Goal: Task Accomplishment & Management: Use online tool/utility

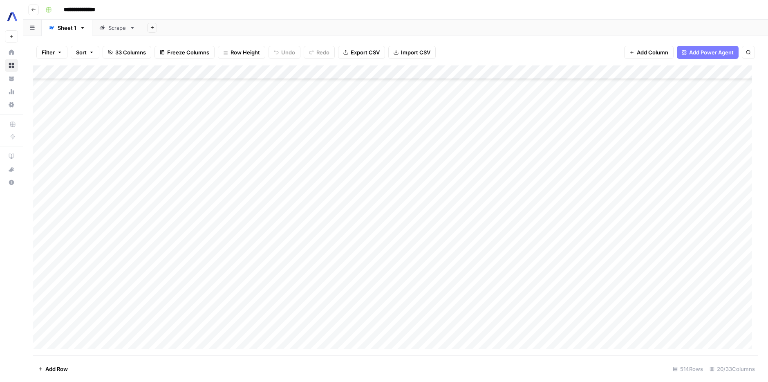
scroll to position [277, 0]
click at [649, 69] on div "**********" at bounding box center [686, 81] width 127 height 29
click at [651, 74] on input "**********" at bounding box center [672, 76] width 90 height 10
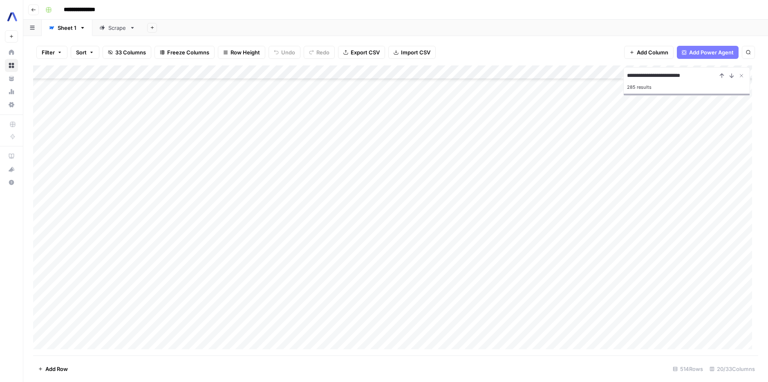
click at [654, 73] on input "**********" at bounding box center [672, 76] width 90 height 10
click at [653, 74] on input "**********" at bounding box center [672, 76] width 90 height 10
paste input "**********"
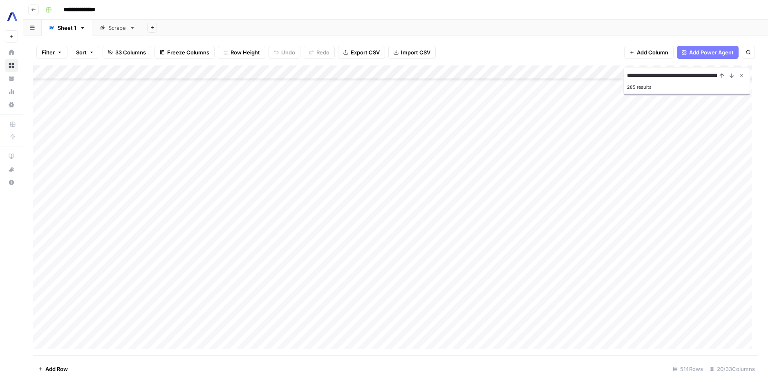
scroll to position [0, 49]
type input "**********"
click at [587, 141] on div "Add Column" at bounding box center [395, 210] width 725 height 290
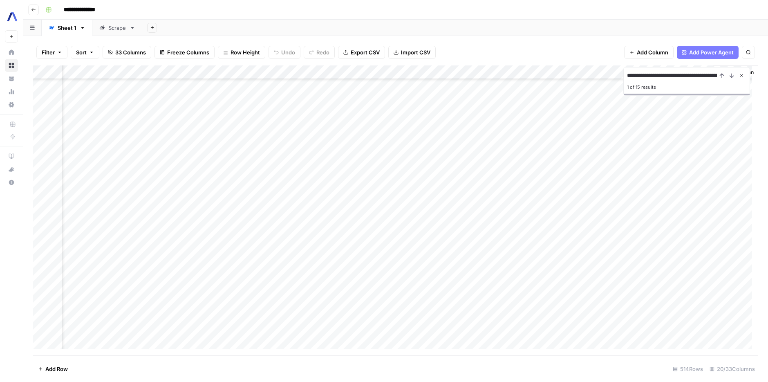
click at [742, 74] on icon "Close Search" at bounding box center [741, 75] width 7 height 7
click at [551, 142] on div "Add Column" at bounding box center [395, 210] width 725 height 290
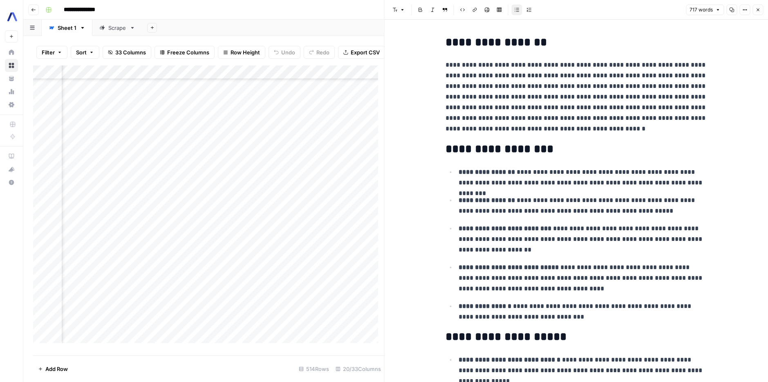
scroll to position [614, 323]
click at [760, 10] on button "Close" at bounding box center [758, 9] width 11 height 11
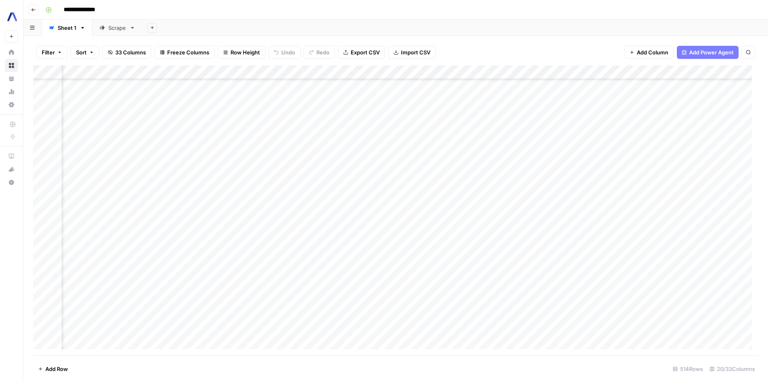
scroll to position [0, 185]
click at [594, 3] on div "**********" at bounding box center [401, 9] width 718 height 13
type input "**********"
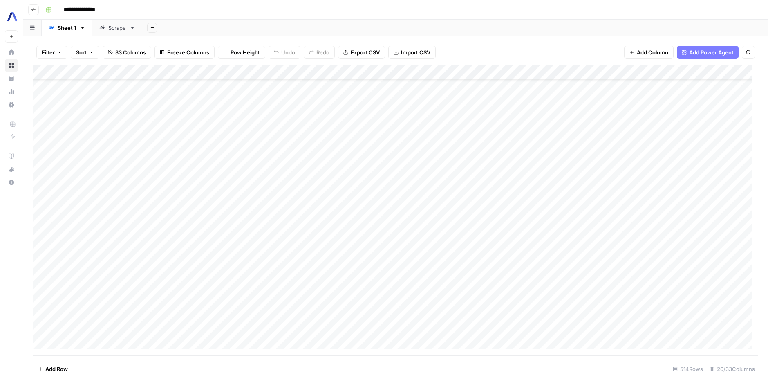
scroll to position [1126, 0]
click at [561, 311] on div "Add Column" at bounding box center [395, 210] width 725 height 290
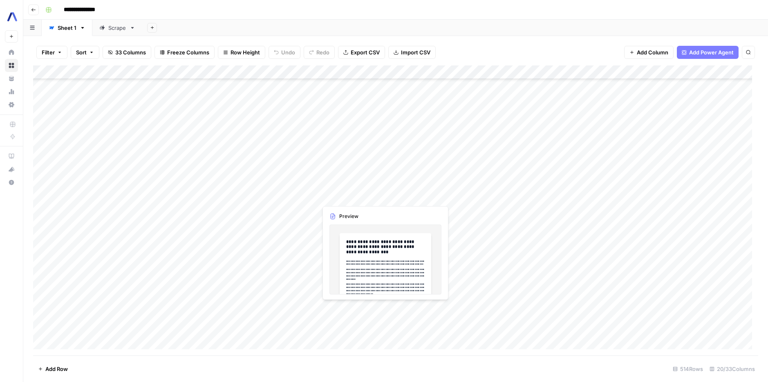
click at [330, 310] on div "Add Column" at bounding box center [395, 210] width 725 height 290
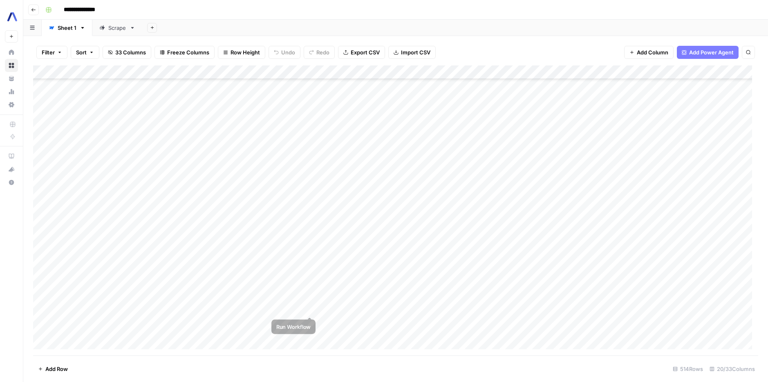
click at [358, 309] on div "Add Column" at bounding box center [395, 210] width 725 height 290
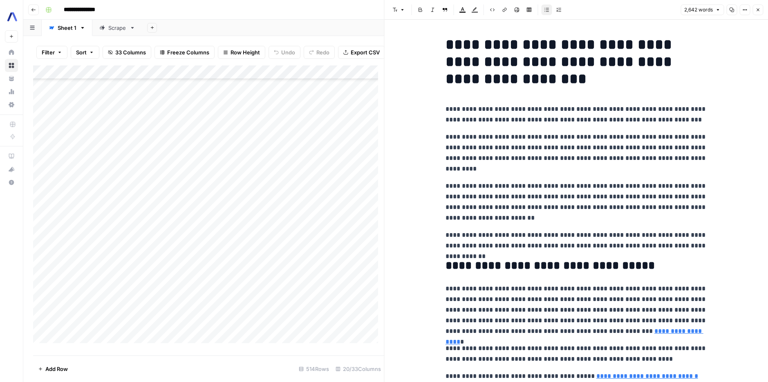
click at [763, 11] on header "Font style Bold Italic Block quote Text color Highlight color Code block Link I…" at bounding box center [577, 10] width 384 height 20
click at [760, 14] on button "Close" at bounding box center [758, 9] width 11 height 11
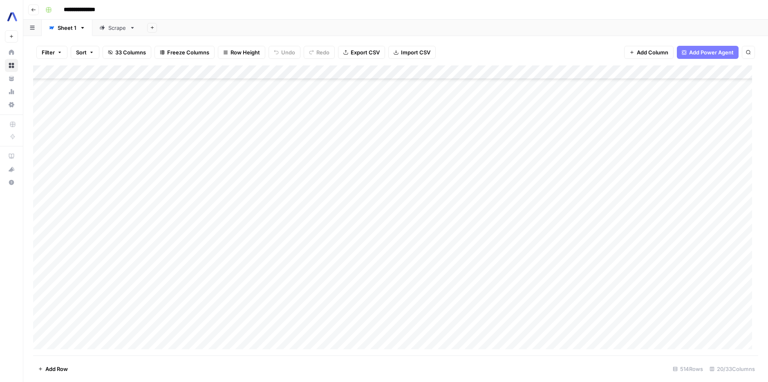
scroll to position [1126, 0]
click at [309, 307] on div "Add Column" at bounding box center [395, 210] width 725 height 290
click at [505, 310] on div "Add Column" at bounding box center [395, 210] width 725 height 290
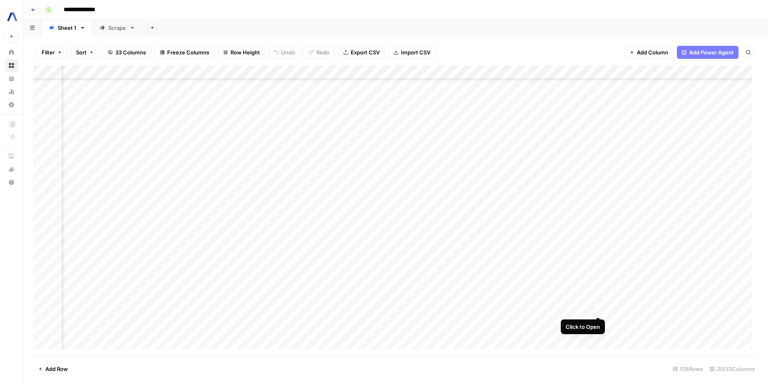
click at [596, 307] on div "Add Column" at bounding box center [395, 210] width 725 height 290
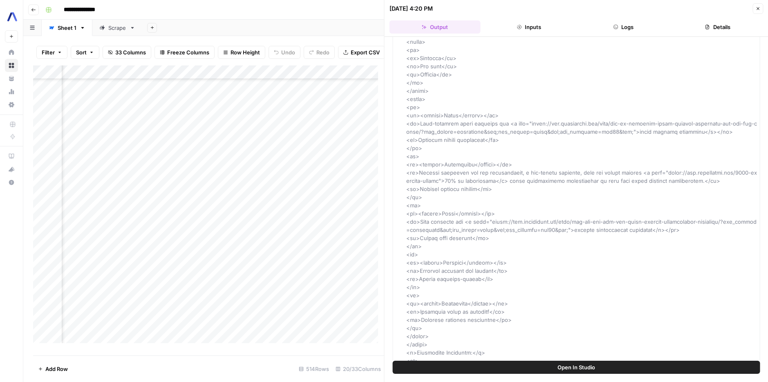
scroll to position [1615, 0]
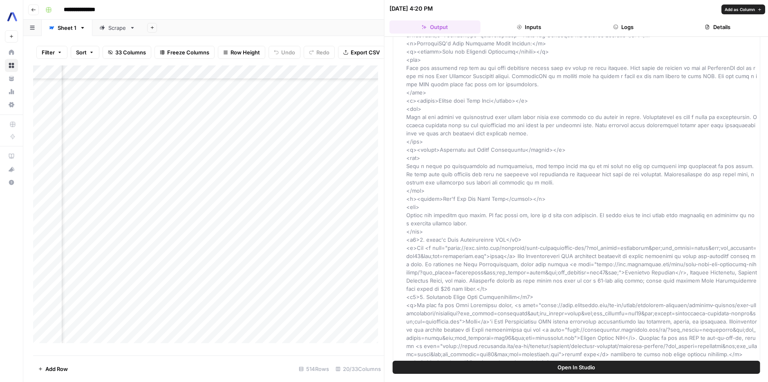
click at [369, 330] on div "Add Column" at bounding box center [208, 207] width 351 height 284
click at [757, 7] on icon "button" at bounding box center [758, 8] width 5 height 5
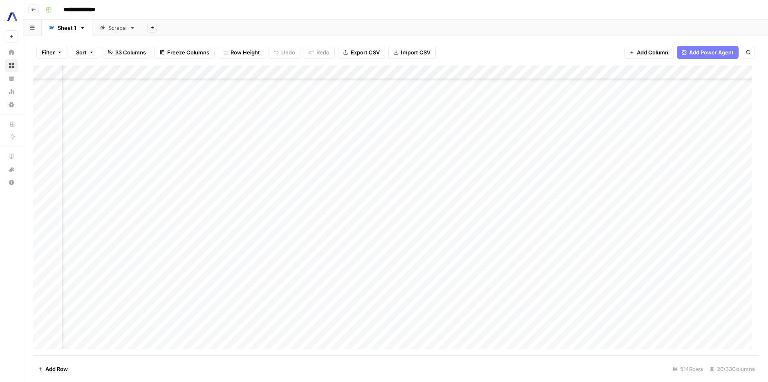
scroll to position [1126, 656]
click at [391, 309] on div "Add Column" at bounding box center [395, 210] width 725 height 290
click at [389, 307] on div "Add Column" at bounding box center [395, 210] width 725 height 290
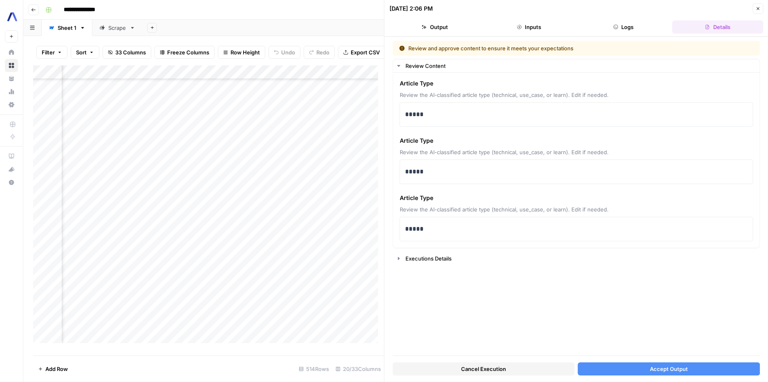
click at [616, 368] on button "Accept Output" at bounding box center [669, 368] width 182 height 13
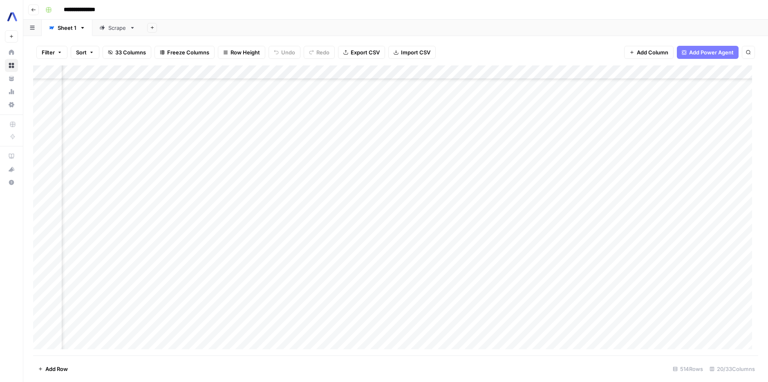
click at [365, 309] on div "Add Column" at bounding box center [395, 210] width 725 height 290
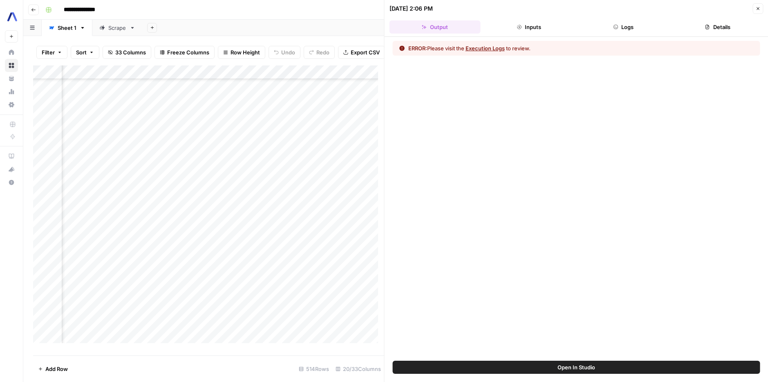
click at [497, 51] on button "Execution Logs" at bounding box center [485, 48] width 39 height 8
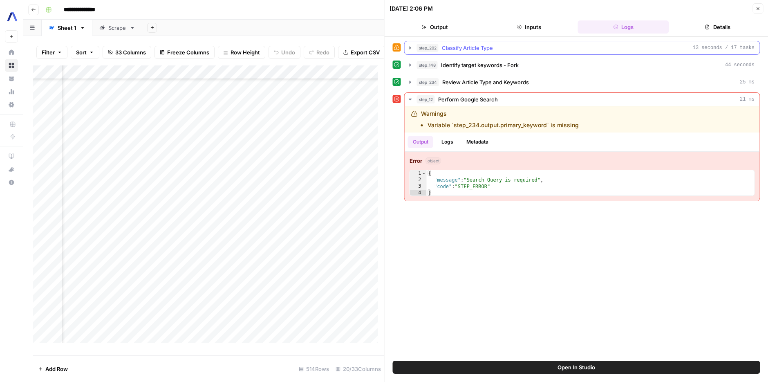
click at [410, 48] on icon "button" at bounding box center [411, 47] width 2 height 3
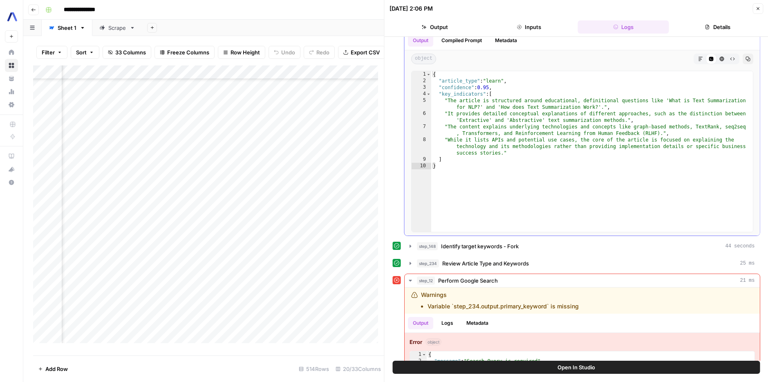
scroll to position [63, 0]
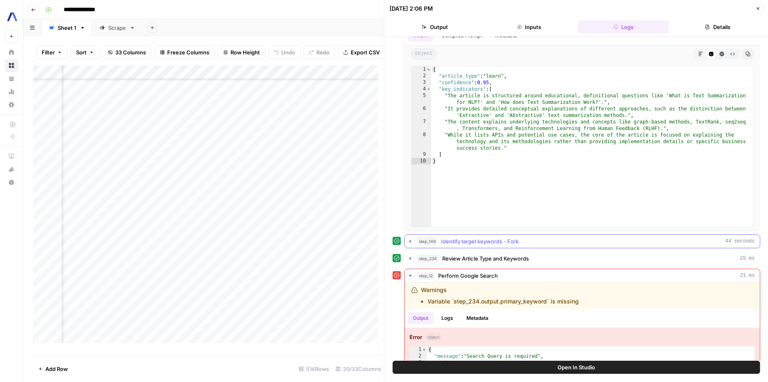
click at [408, 238] on icon "button" at bounding box center [410, 241] width 7 height 7
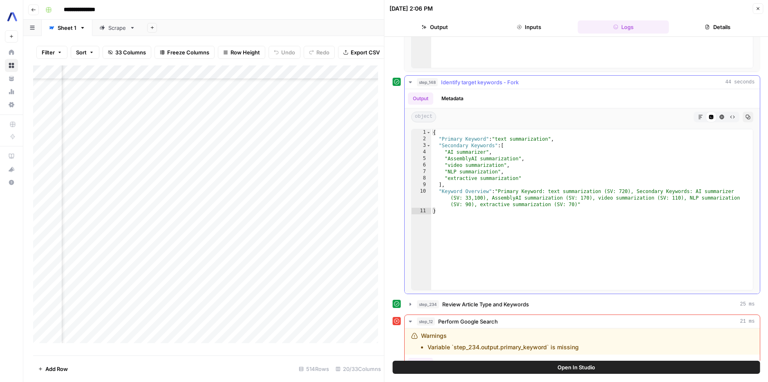
scroll to position [225, 0]
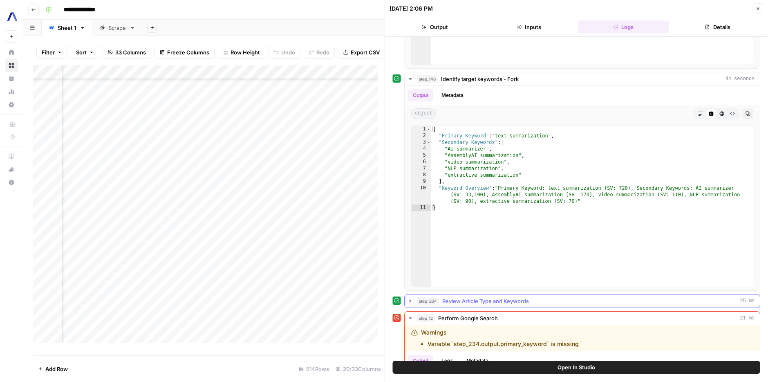
click at [409, 303] on icon "button" at bounding box center [410, 301] width 7 height 7
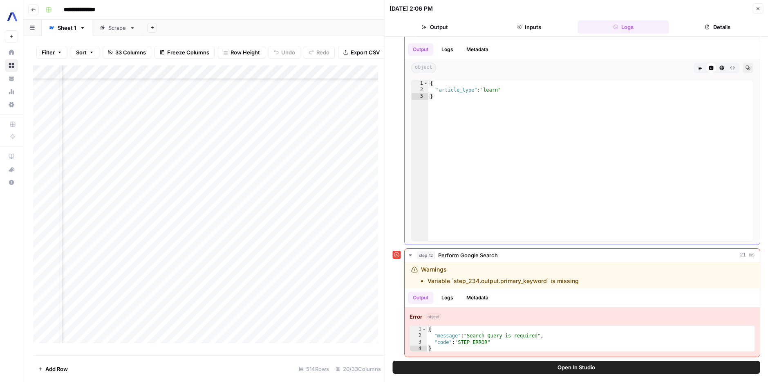
scroll to position [493, 0]
click at [510, 338] on div "{ "message" : "Search Query is required" , "code" : "STEP_ERROR" }" at bounding box center [591, 344] width 328 height 39
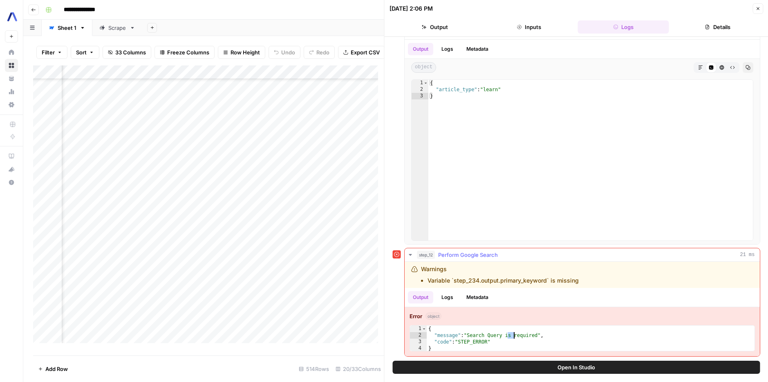
type textarea "**********"
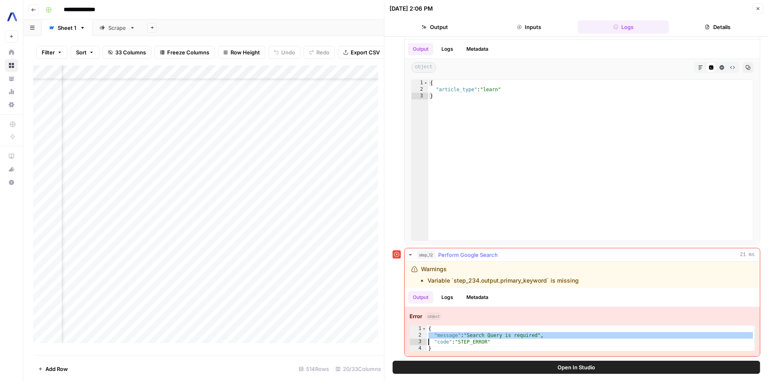
click at [514, 284] on li "Variable `step_234.output.primary_keyword` is missing" at bounding box center [503, 280] width 151 height 8
click at [756, 10] on icon "button" at bounding box center [758, 8] width 5 height 5
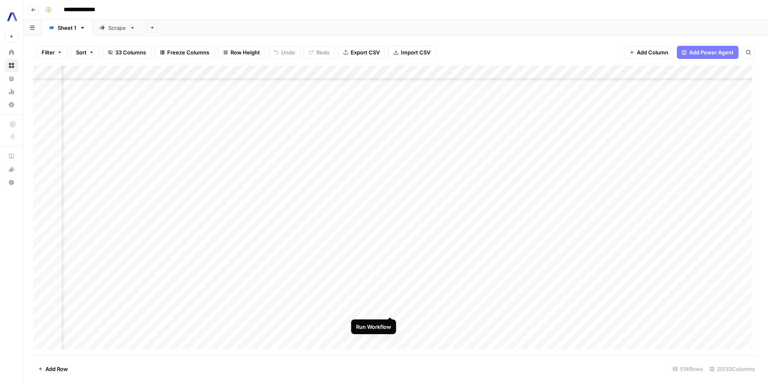
click at [388, 309] on div "Add Column" at bounding box center [395, 210] width 725 height 290
click at [363, 307] on div "Add Column" at bounding box center [395, 210] width 725 height 290
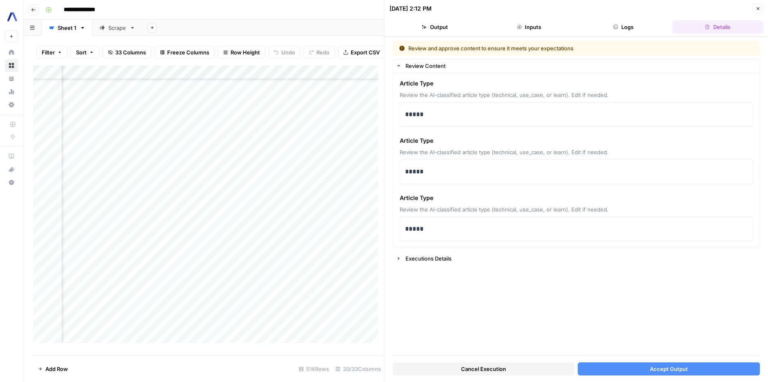
click at [642, 367] on button "Accept Output" at bounding box center [669, 368] width 182 height 13
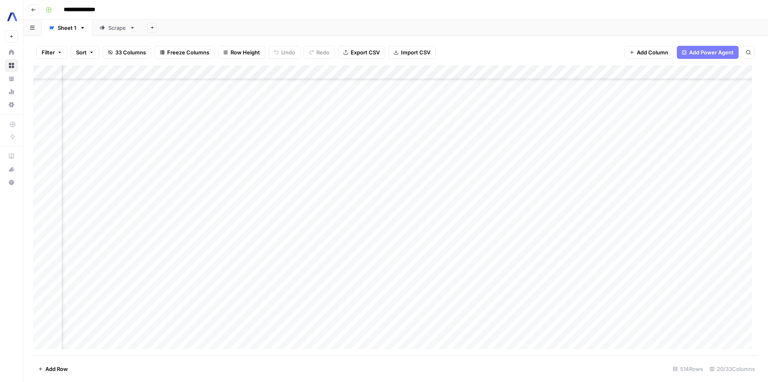
click at [332, 307] on div "Add Column" at bounding box center [395, 210] width 725 height 290
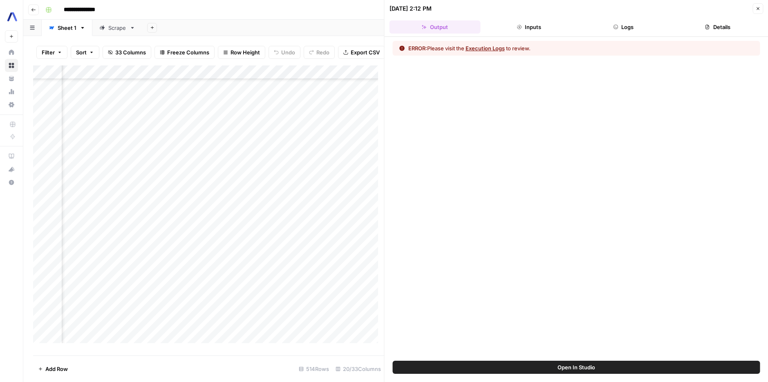
click at [478, 47] on button "Execution Logs" at bounding box center [485, 48] width 39 height 8
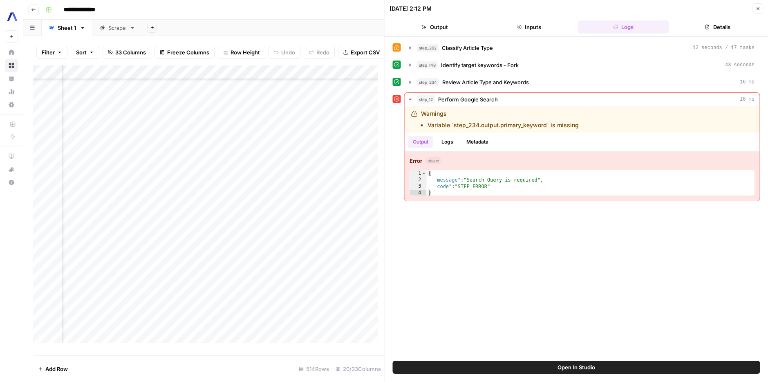
scroll to position [1126, 227]
click at [757, 11] on button "Close" at bounding box center [758, 8] width 11 height 11
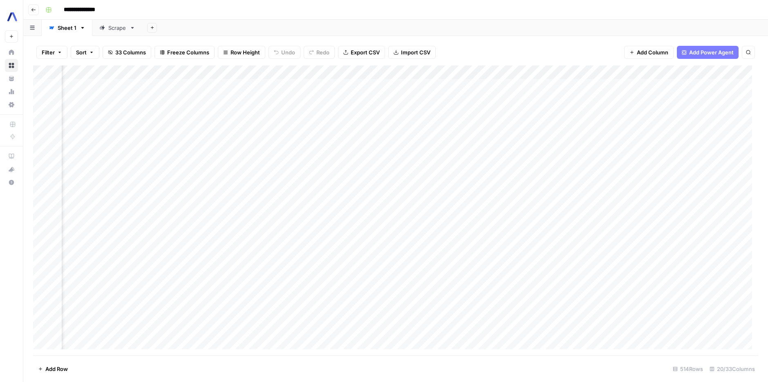
scroll to position [0, 229]
